Goal: Information Seeking & Learning: Learn about a topic

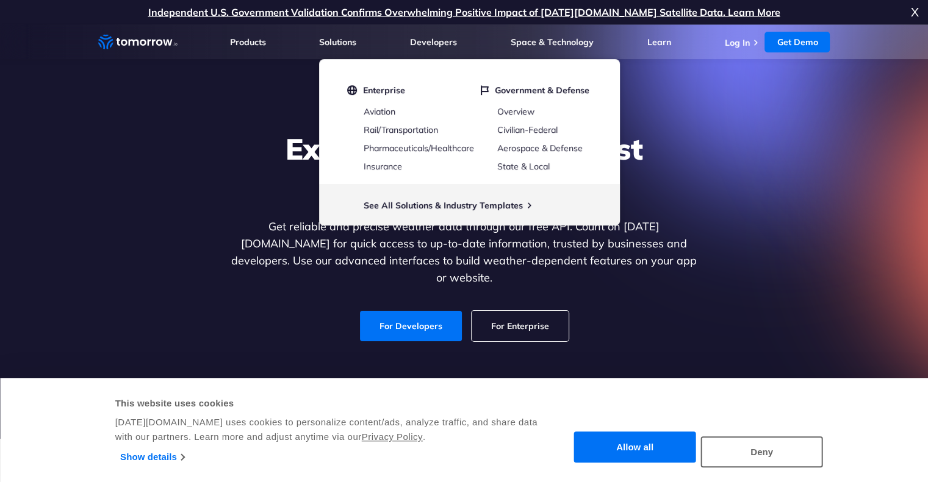
drag, startPoint x: 371, startPoint y: 104, endPoint x: 341, endPoint y: 80, distance: 39.1
click at [371, 104] on li "Enterprise Aviation Rail/Transportation Pharmaceuticals/Healthcare Insurance" at bounding box center [402, 128] width 111 height 87
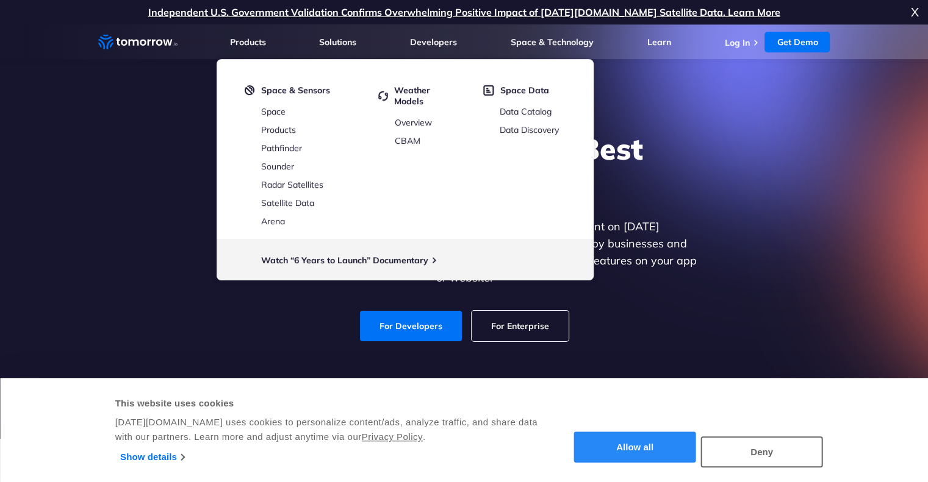
click at [634, 456] on button "Allow all" at bounding box center [635, 447] width 122 height 31
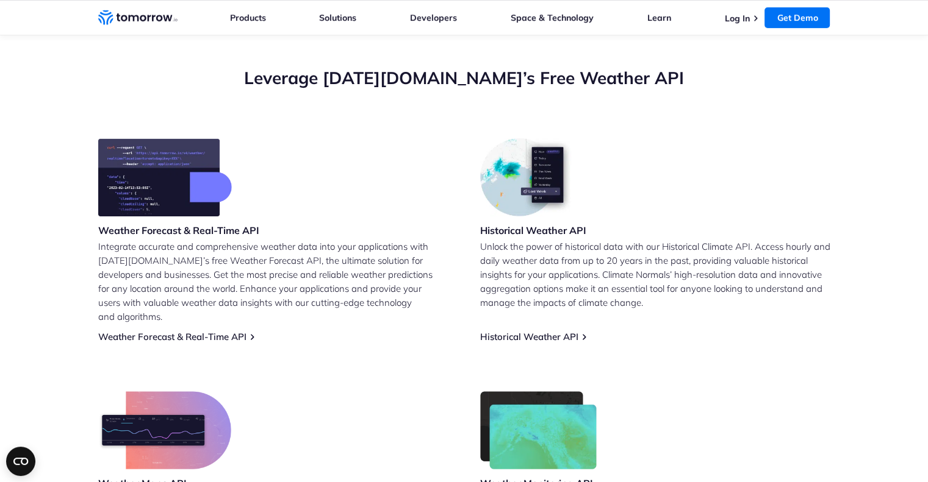
scroll to position [844, 0]
